Goal: Find specific page/section: Find specific page/section

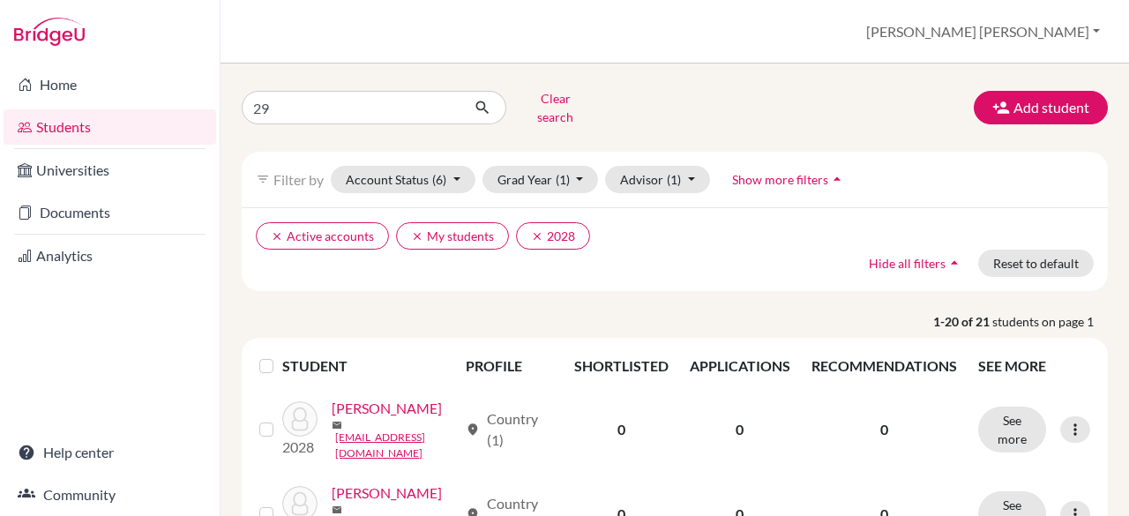
click button "submit" at bounding box center [483, 108] width 47 height 34
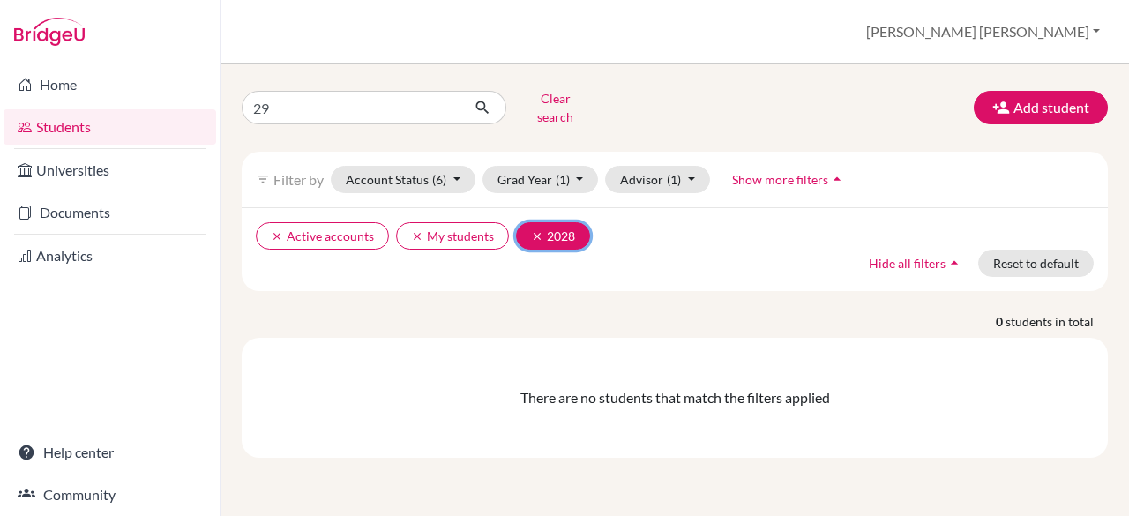
click at [531, 230] on icon "clear" at bounding box center [537, 236] width 12 height 12
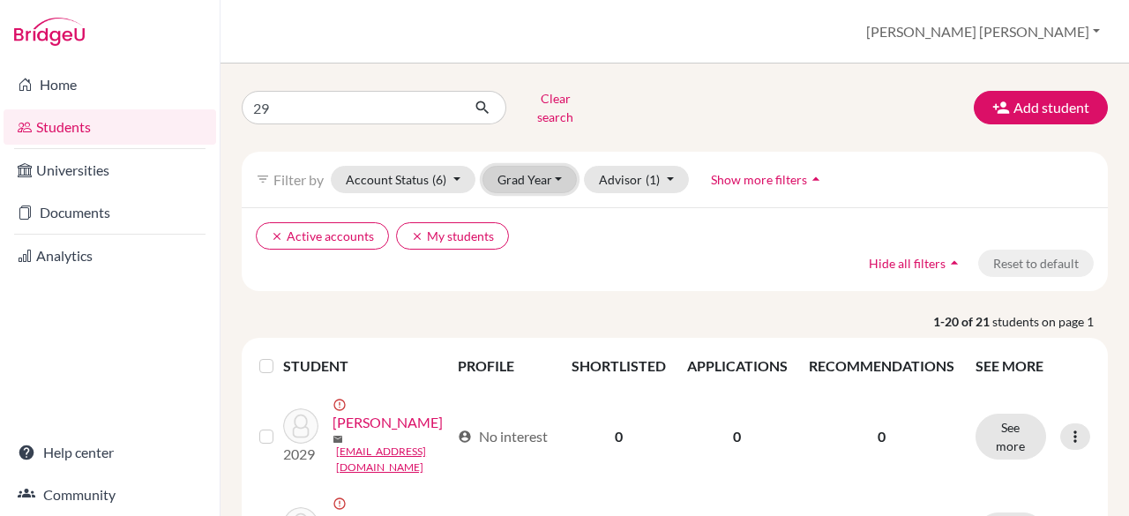
click at [547, 166] on button "Grad Year" at bounding box center [529, 179] width 95 height 27
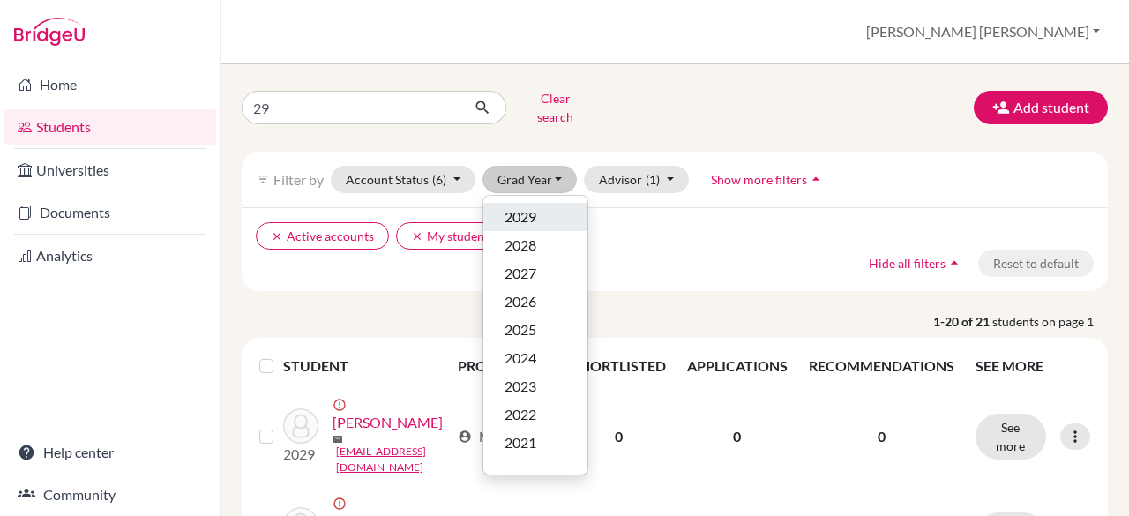
click at [527, 210] on span "2029" at bounding box center [521, 216] width 32 height 21
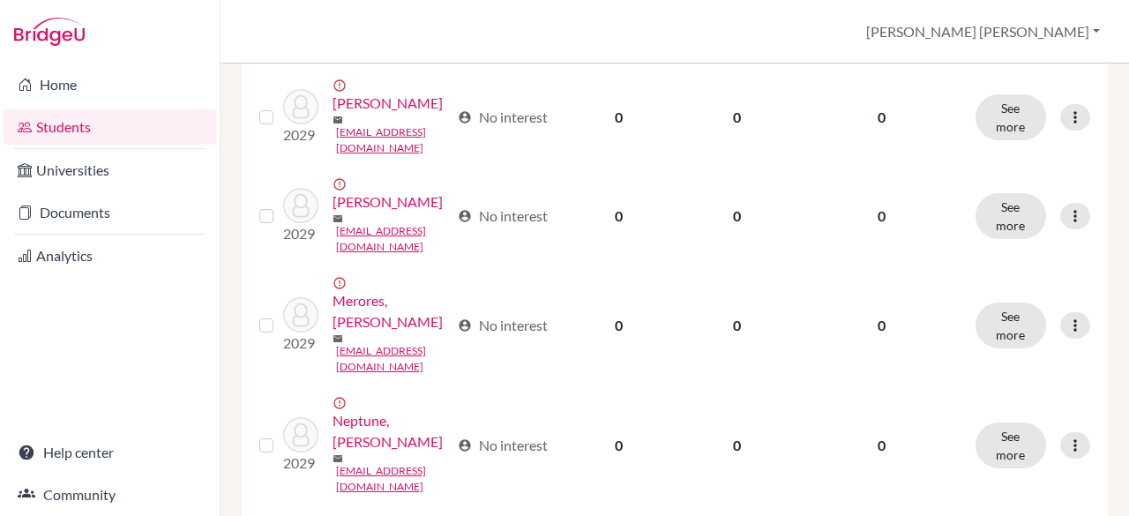
scroll to position [1410, 0]
